Goal: Find specific fact: Find specific fact

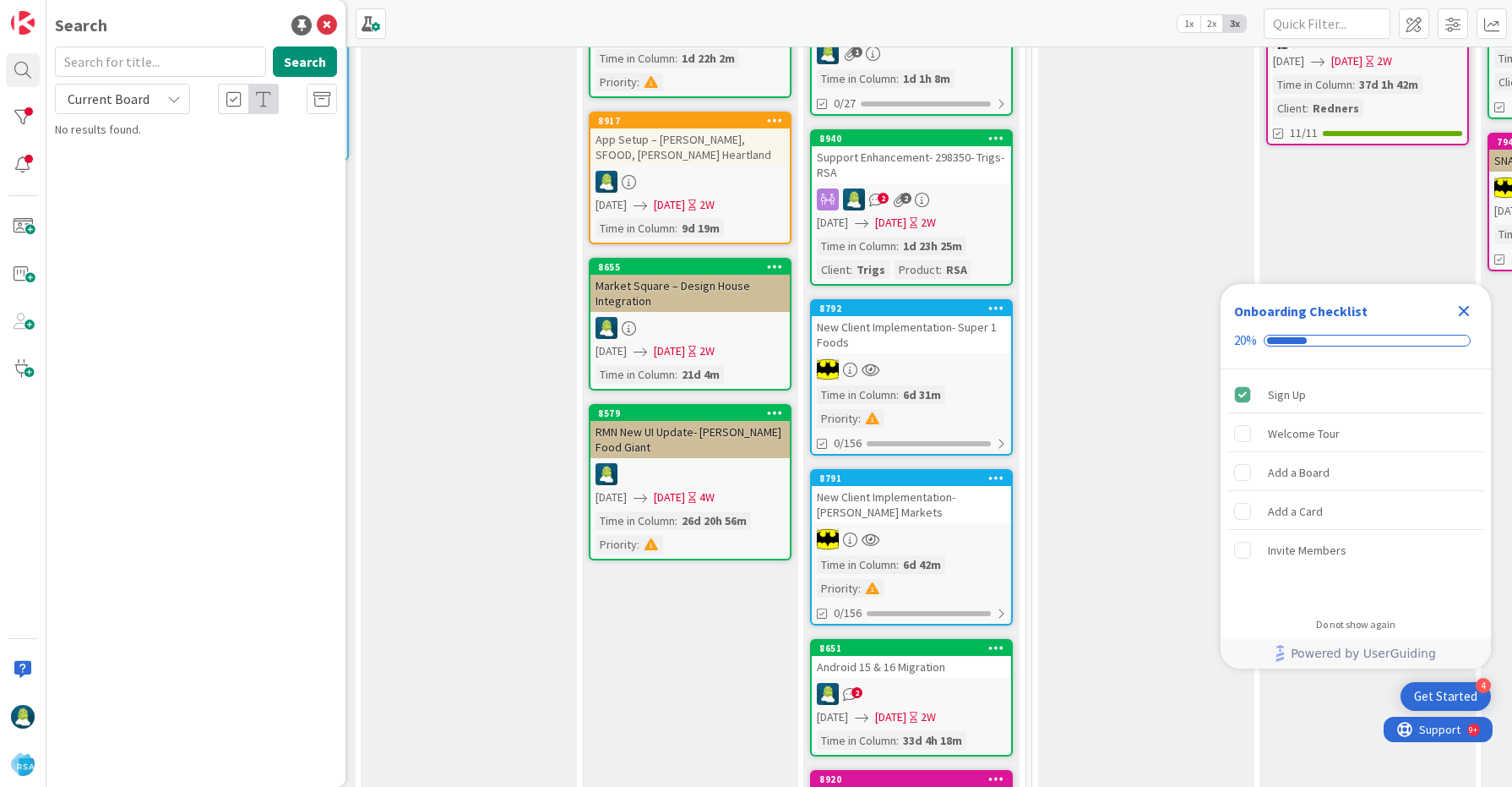
scroll to position [0, 1730]
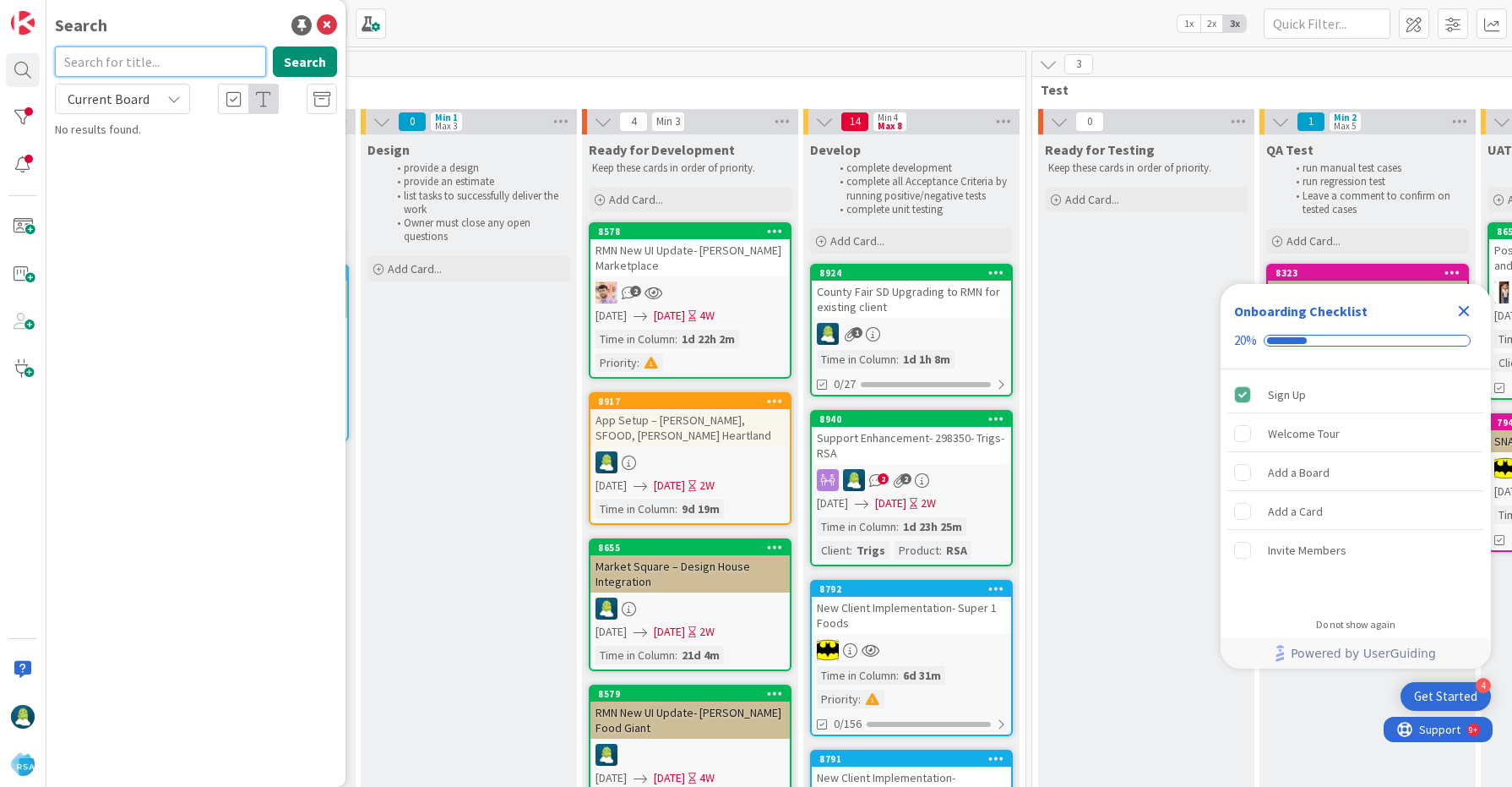
paste input "8920"
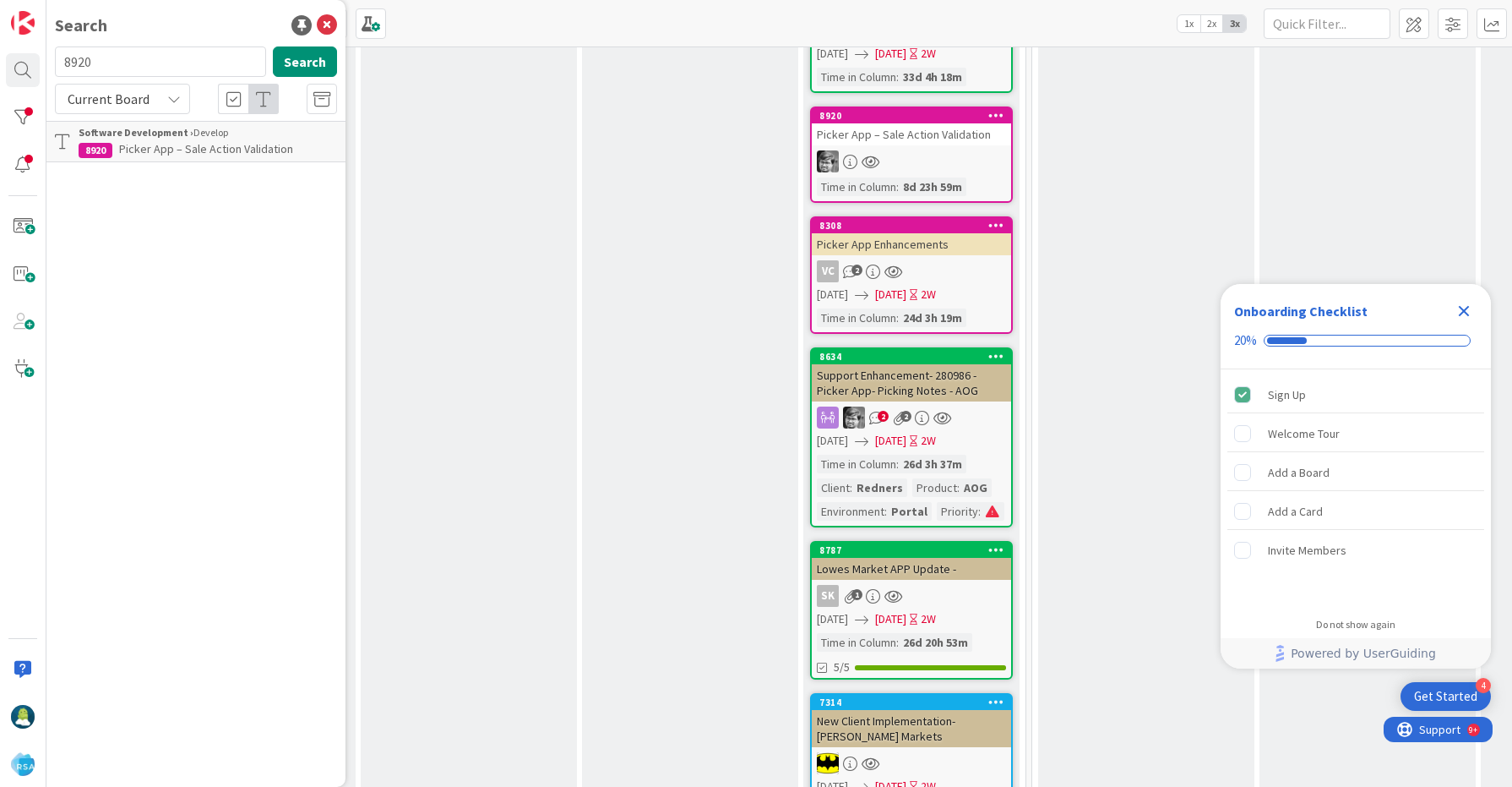
scroll to position [947, 1730]
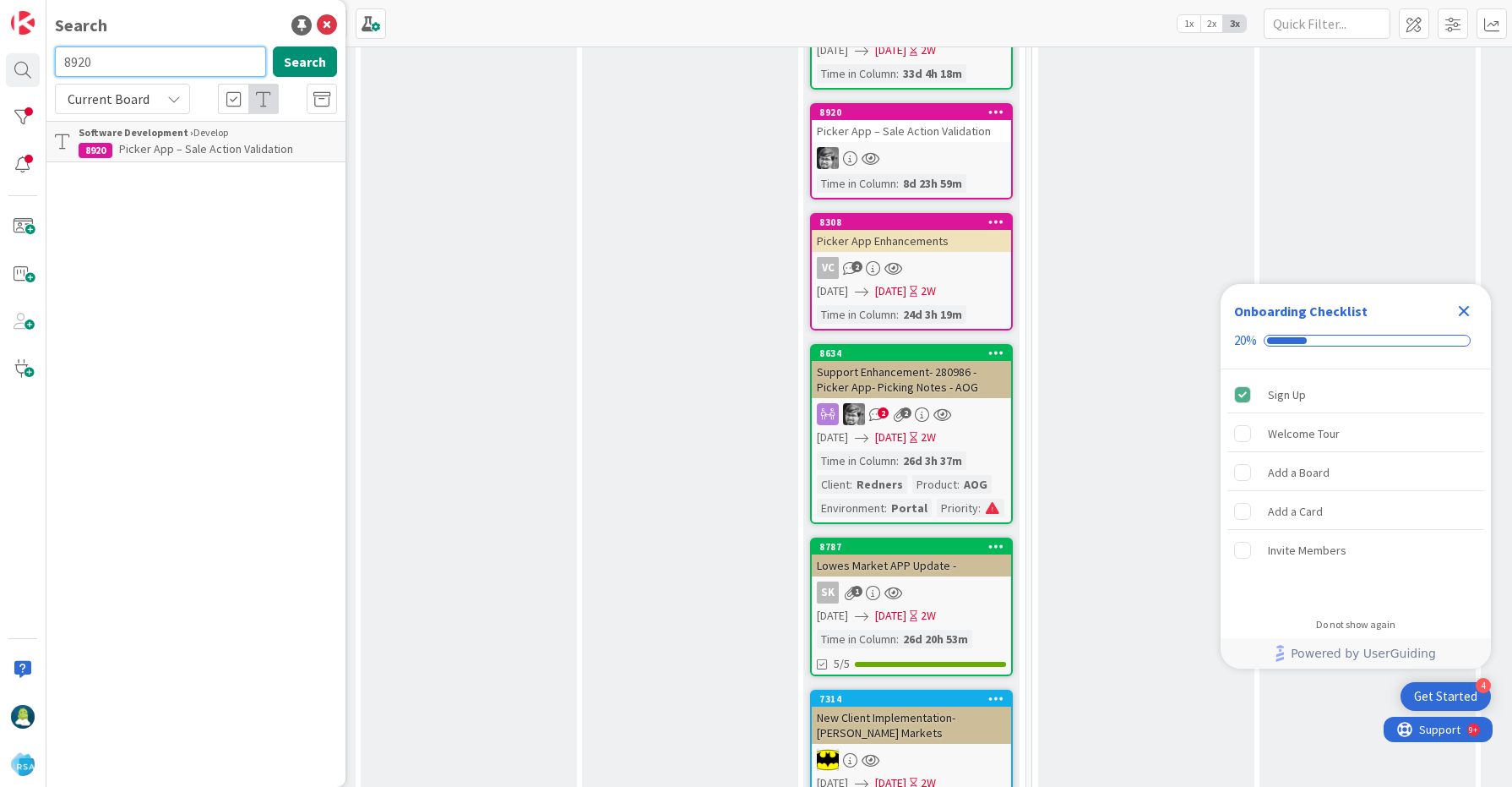
click at [80, 58] on input "8920" at bounding box center [161, 62] width 212 height 31
drag, startPoint x: 93, startPoint y: 60, endPoint x: 67, endPoint y: 60, distance: 26.0
click at [67, 60] on input "mail" at bounding box center [161, 62] width 212 height 31
paste input "8920"
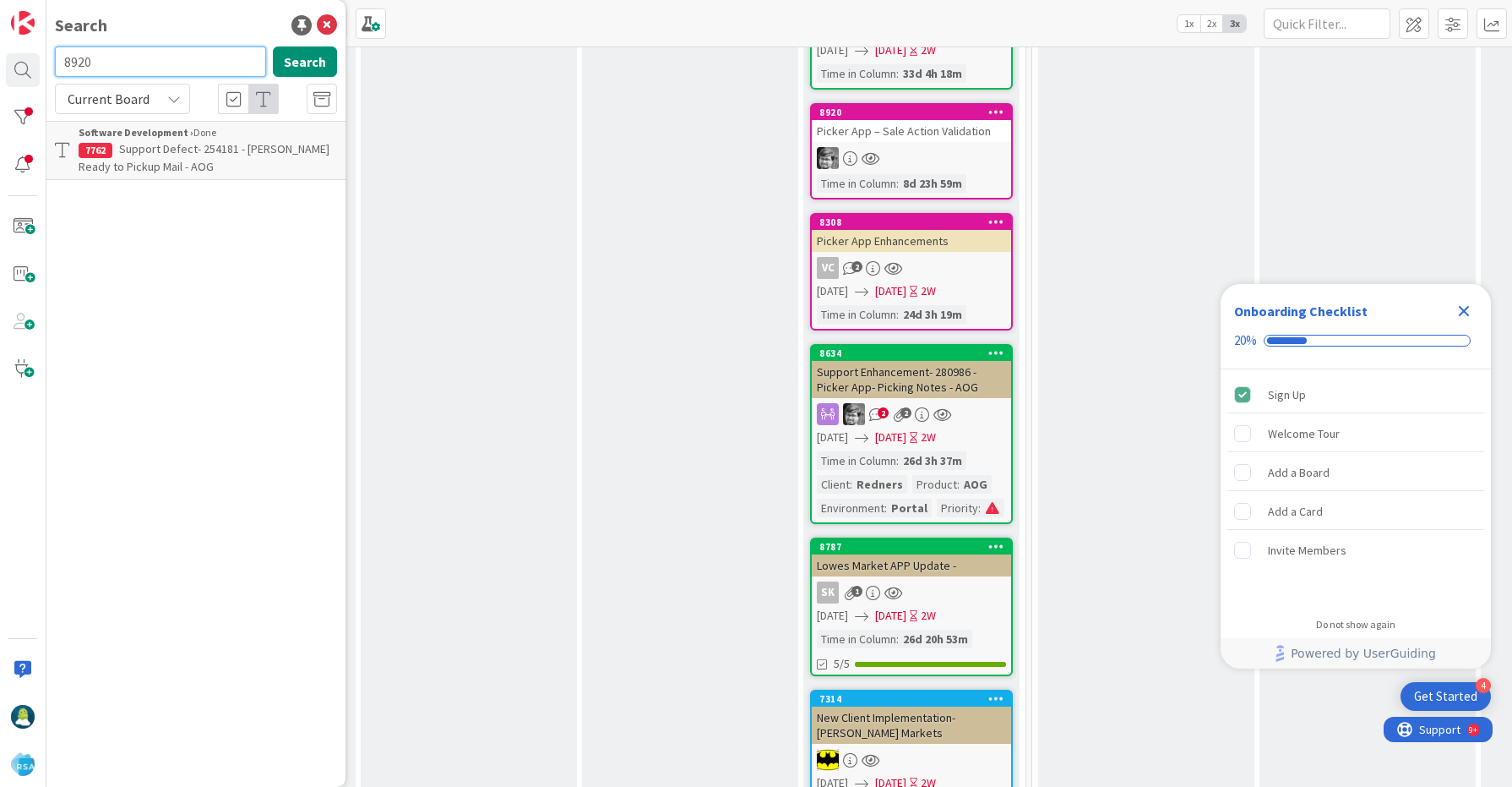
type input "8920"
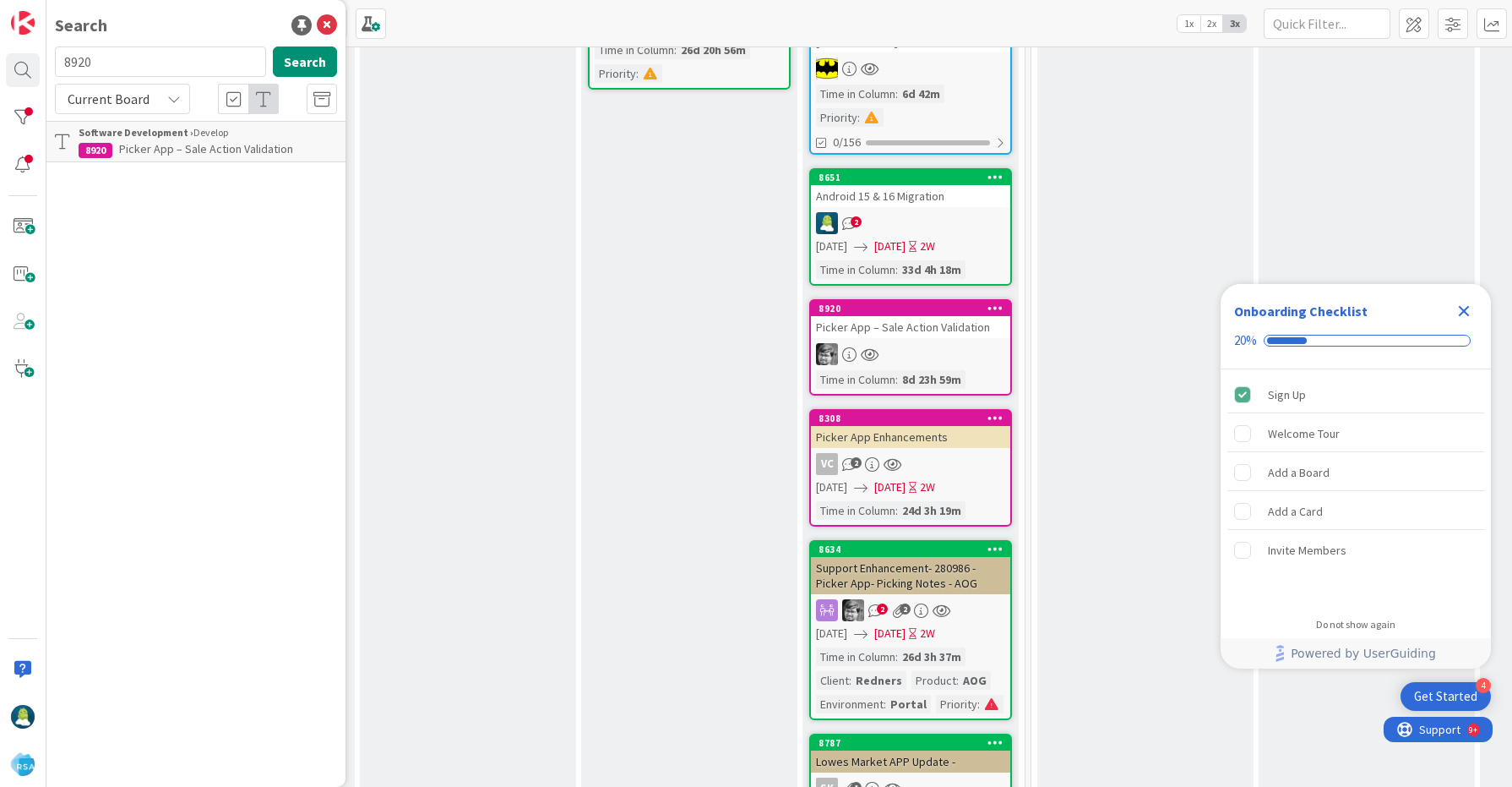
scroll to position [820, 1731]
